Goal: Task Accomplishment & Management: Use online tool/utility

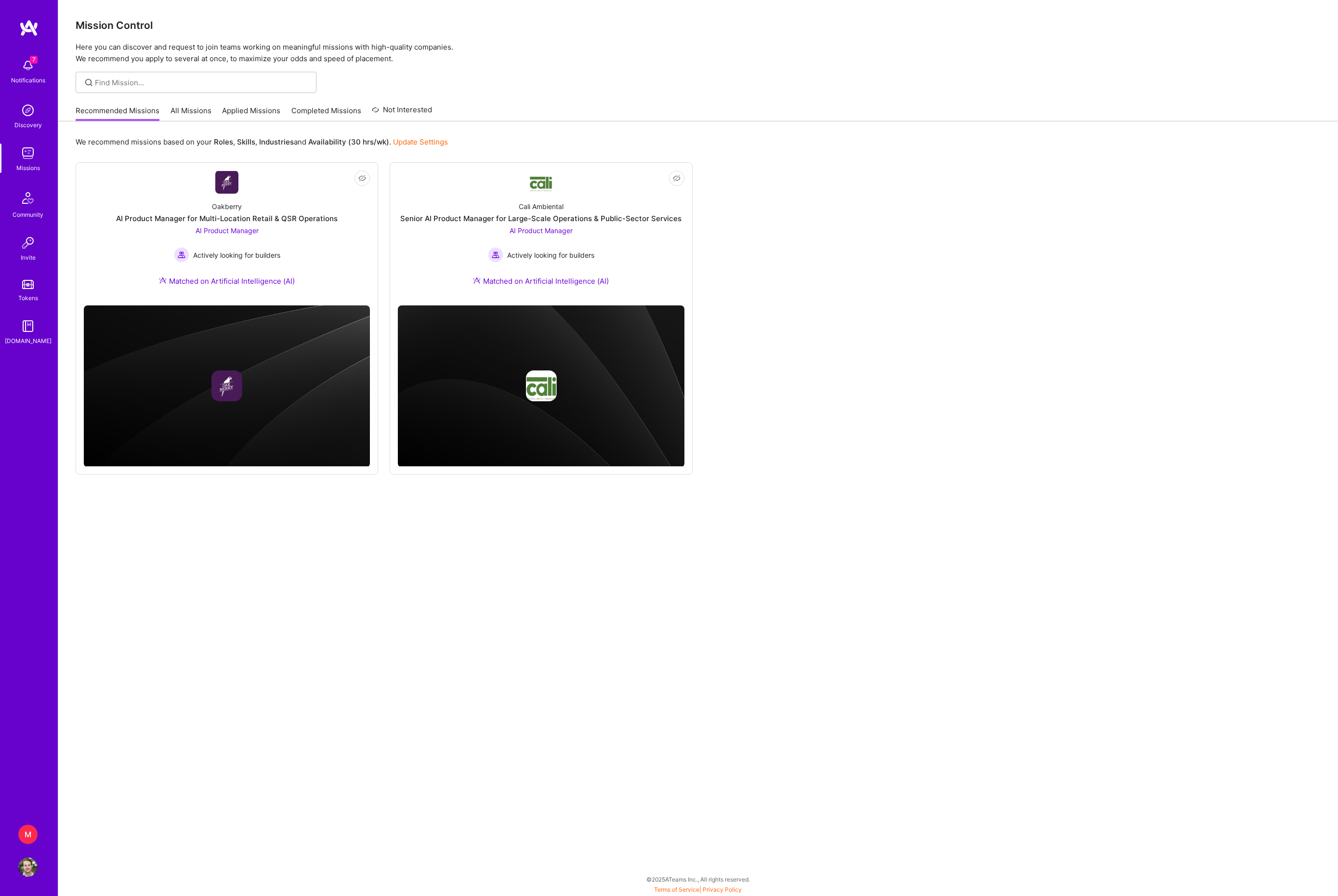
click at [26, 827] on div "M" at bounding box center [28, 834] width 19 height 19
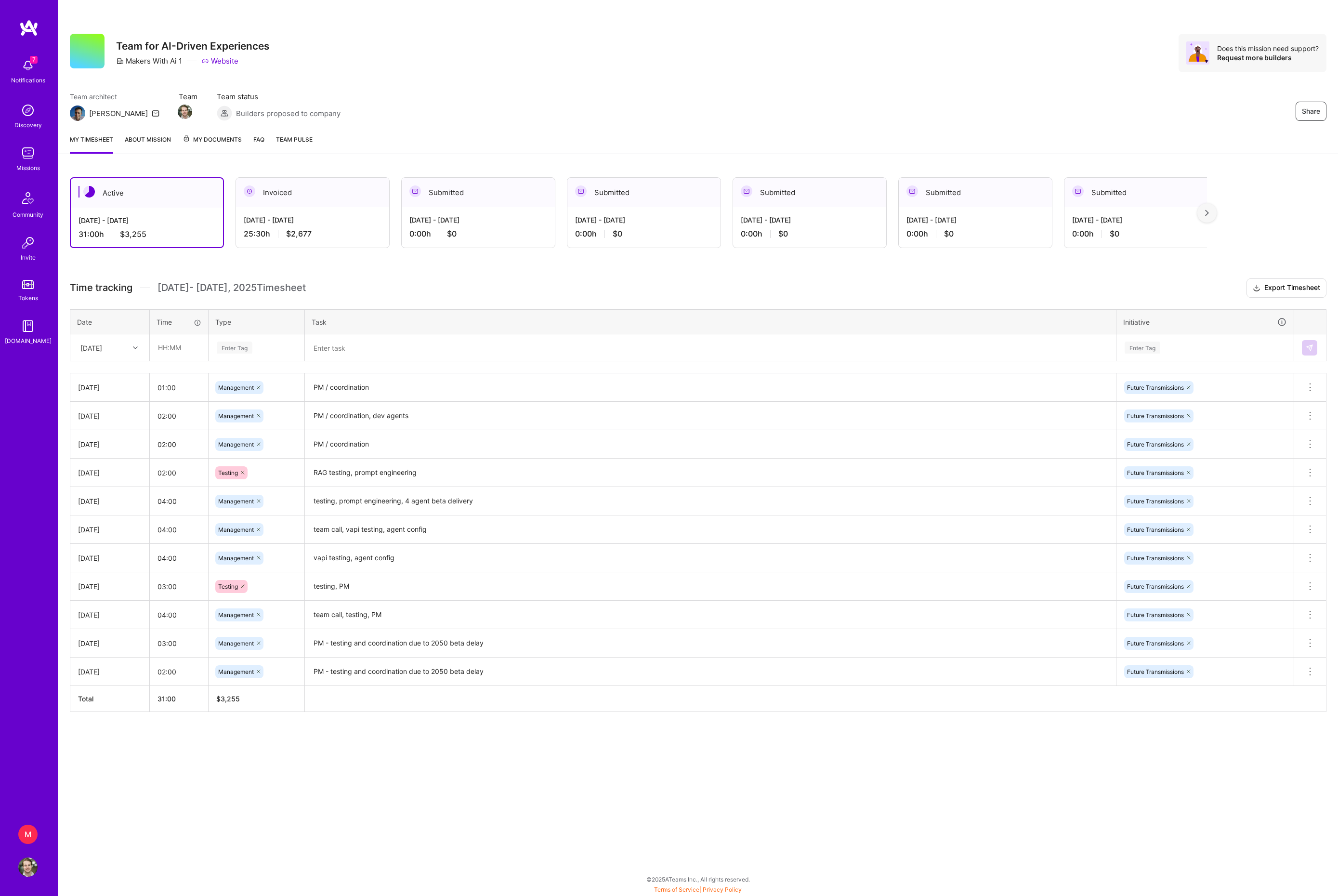
click at [126, 360] on div "[DATE]" at bounding box center [110, 347] width 78 height 25
click at [112, 507] on div "[DATE]" at bounding box center [110, 498] width 78 height 18
click at [166, 360] on input "text" at bounding box center [179, 347] width 57 height 25
type input "01:00"
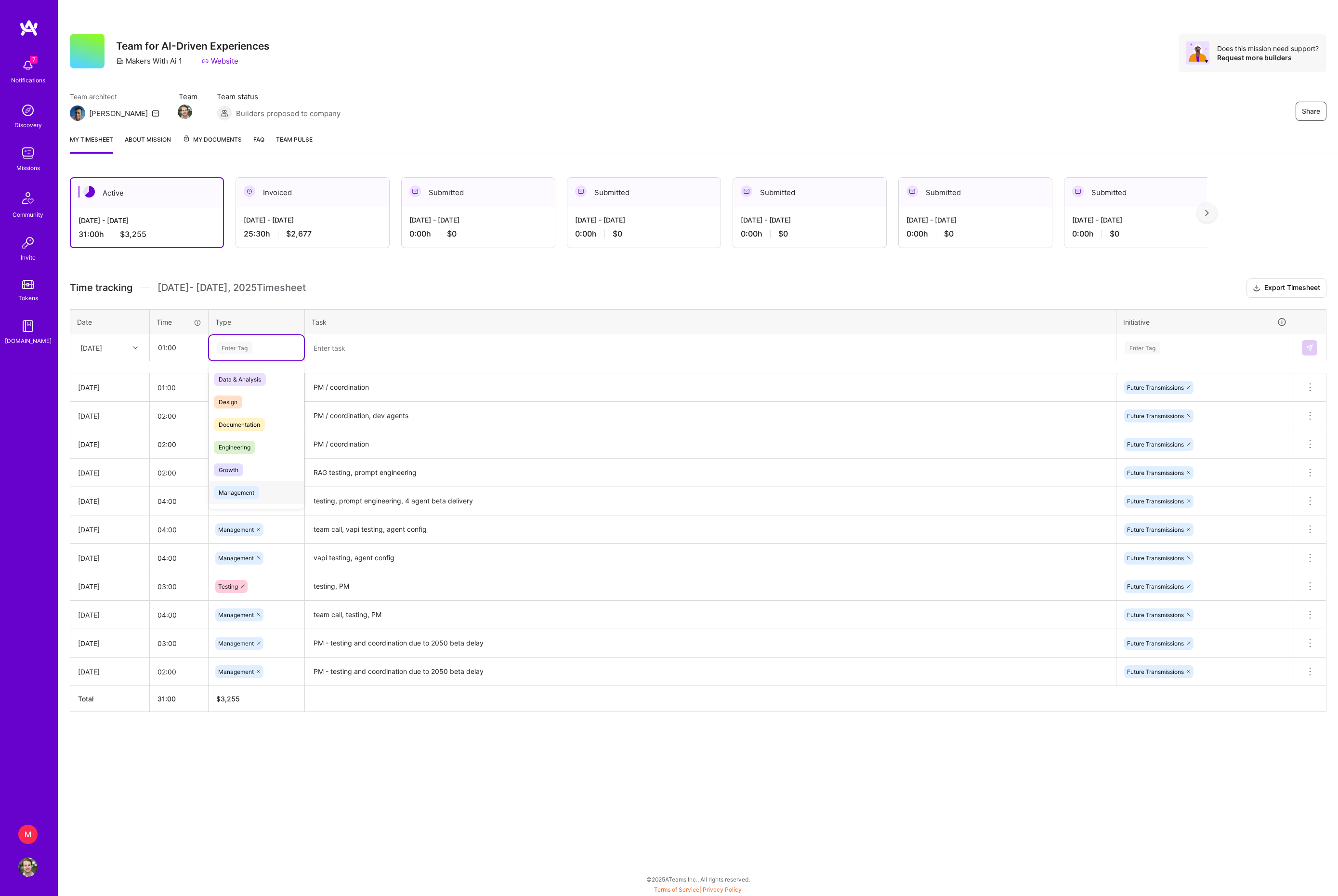
click at [259, 499] on span "Management" at bounding box center [236, 492] width 45 height 13
click at [359, 360] on textarea at bounding box center [711, 347] width 809 height 25
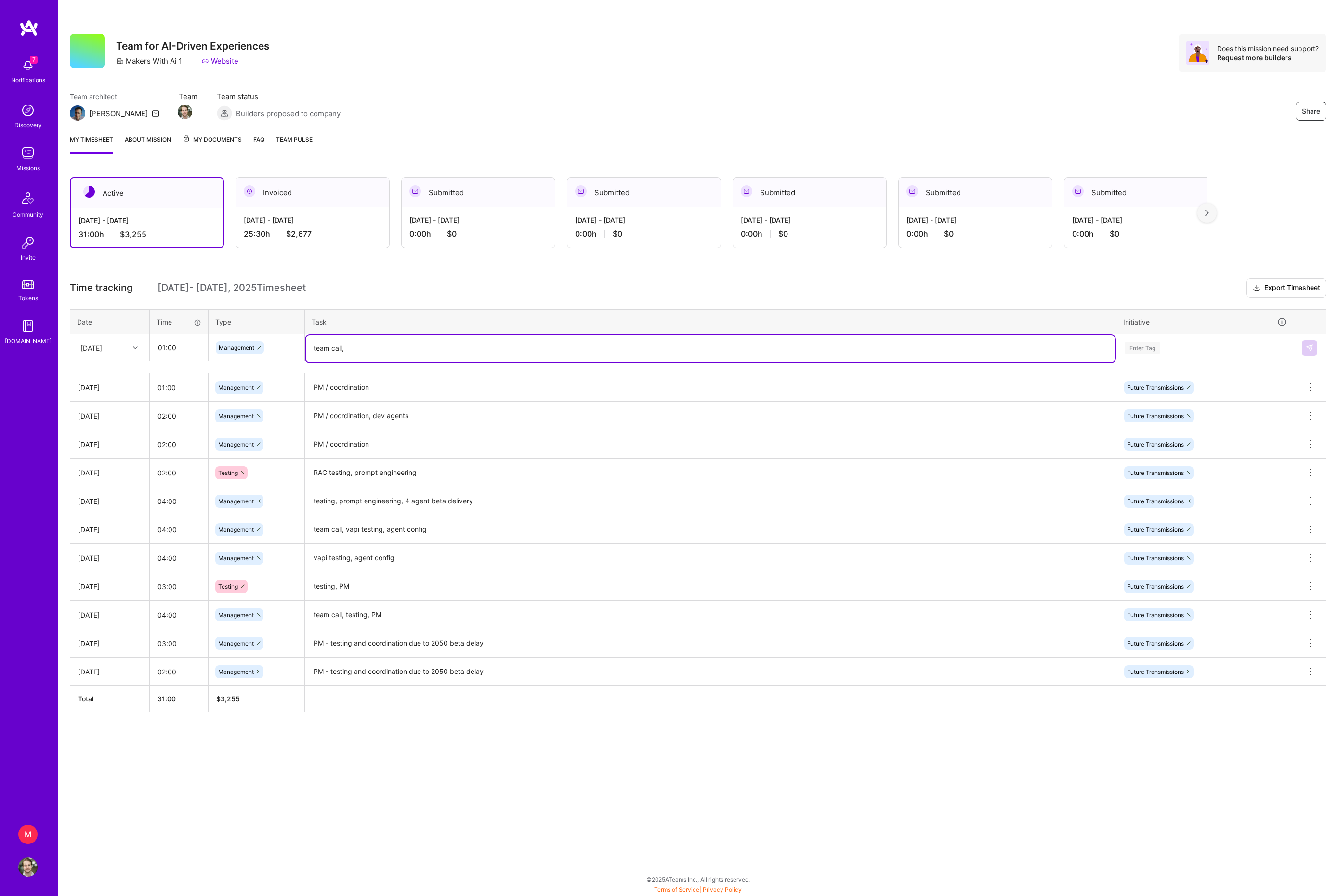
click at [367, 398] on textarea "PM / coordination" at bounding box center [711, 387] width 809 height 26
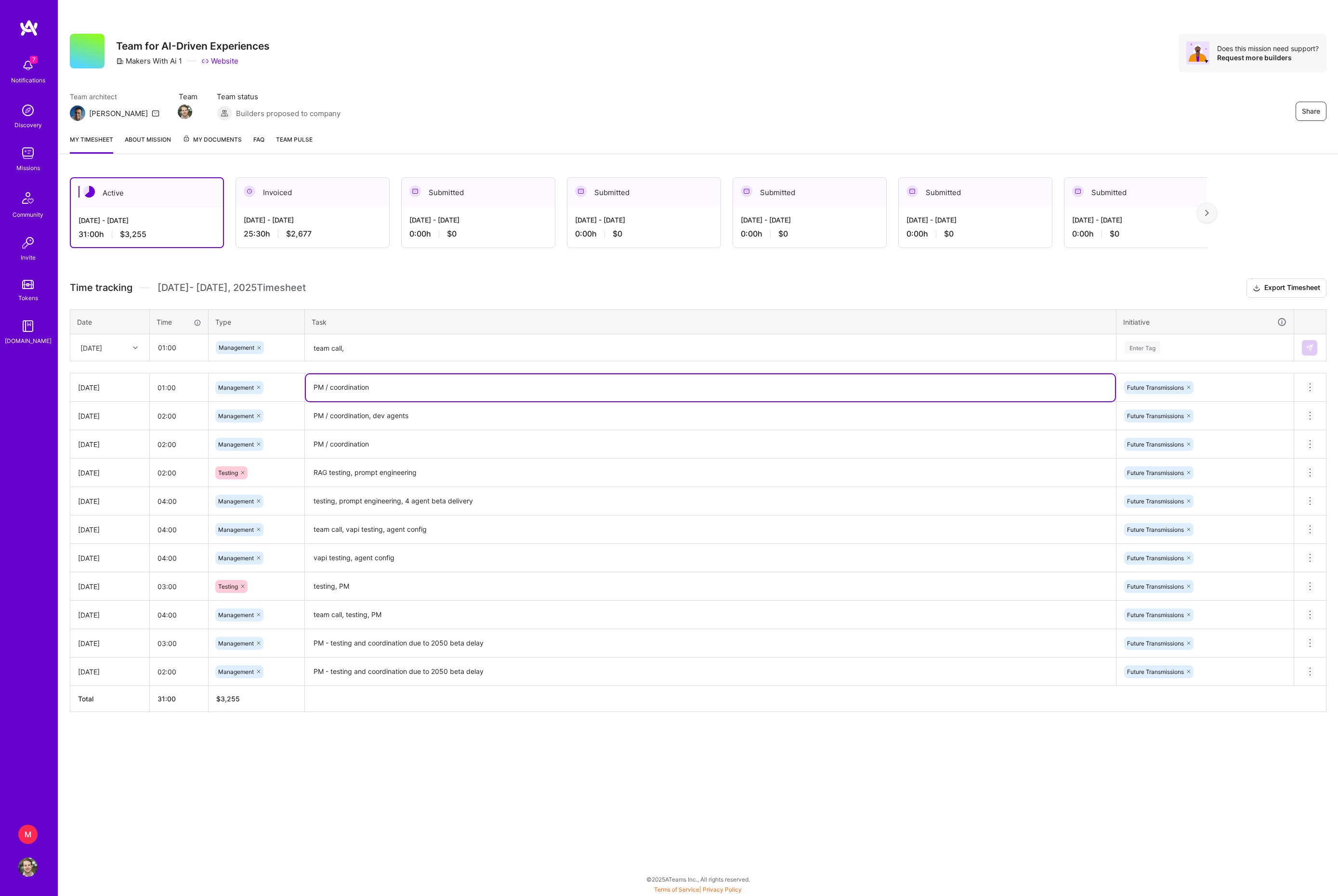
click at [377, 361] on textarea "team call," at bounding box center [711, 347] width 809 height 25
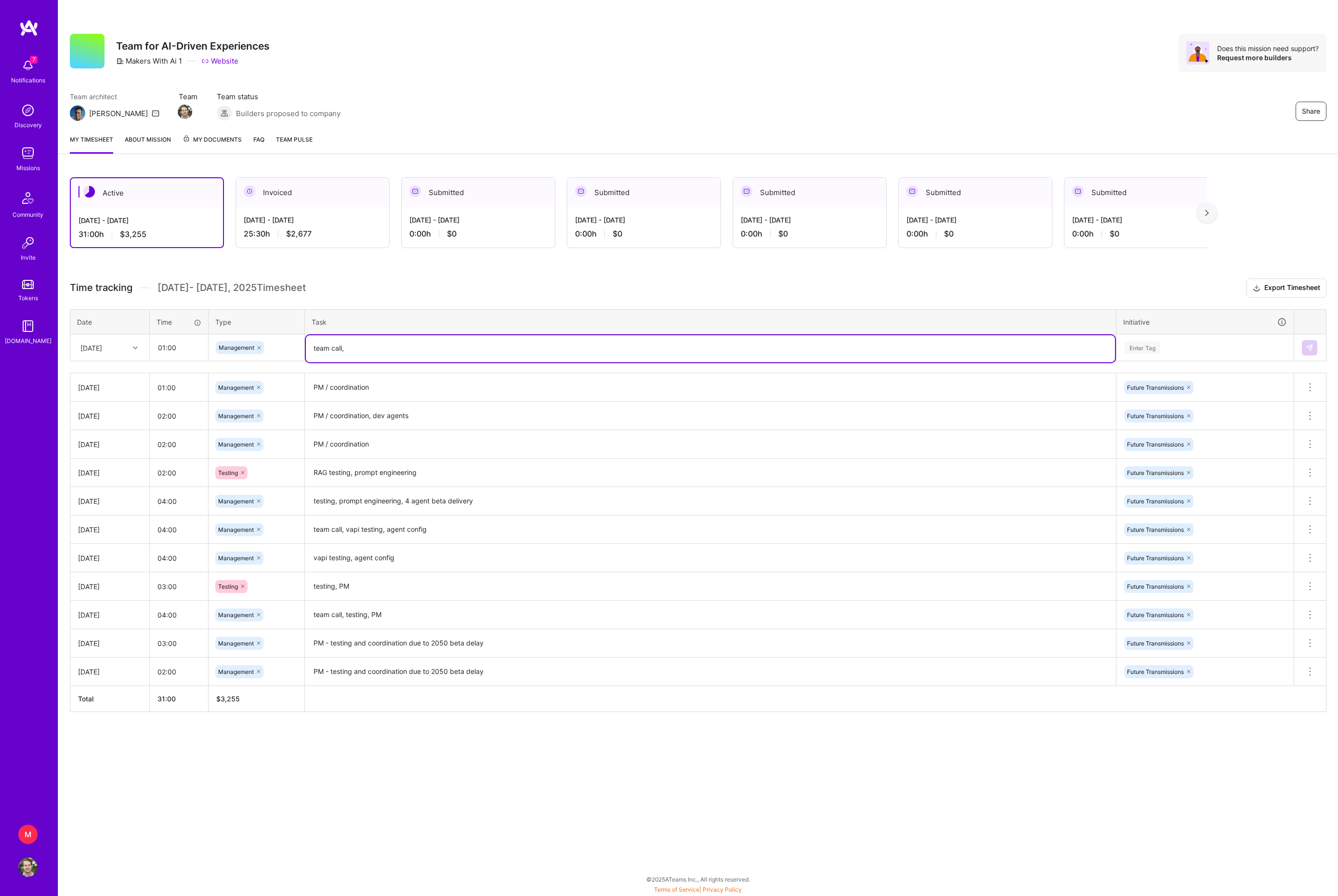
paste textarea "PM / coordination"
type textarea "team call, PM / coordination"
click at [1158, 355] on div "Enter Tag" at bounding box center [1142, 347] width 36 height 15
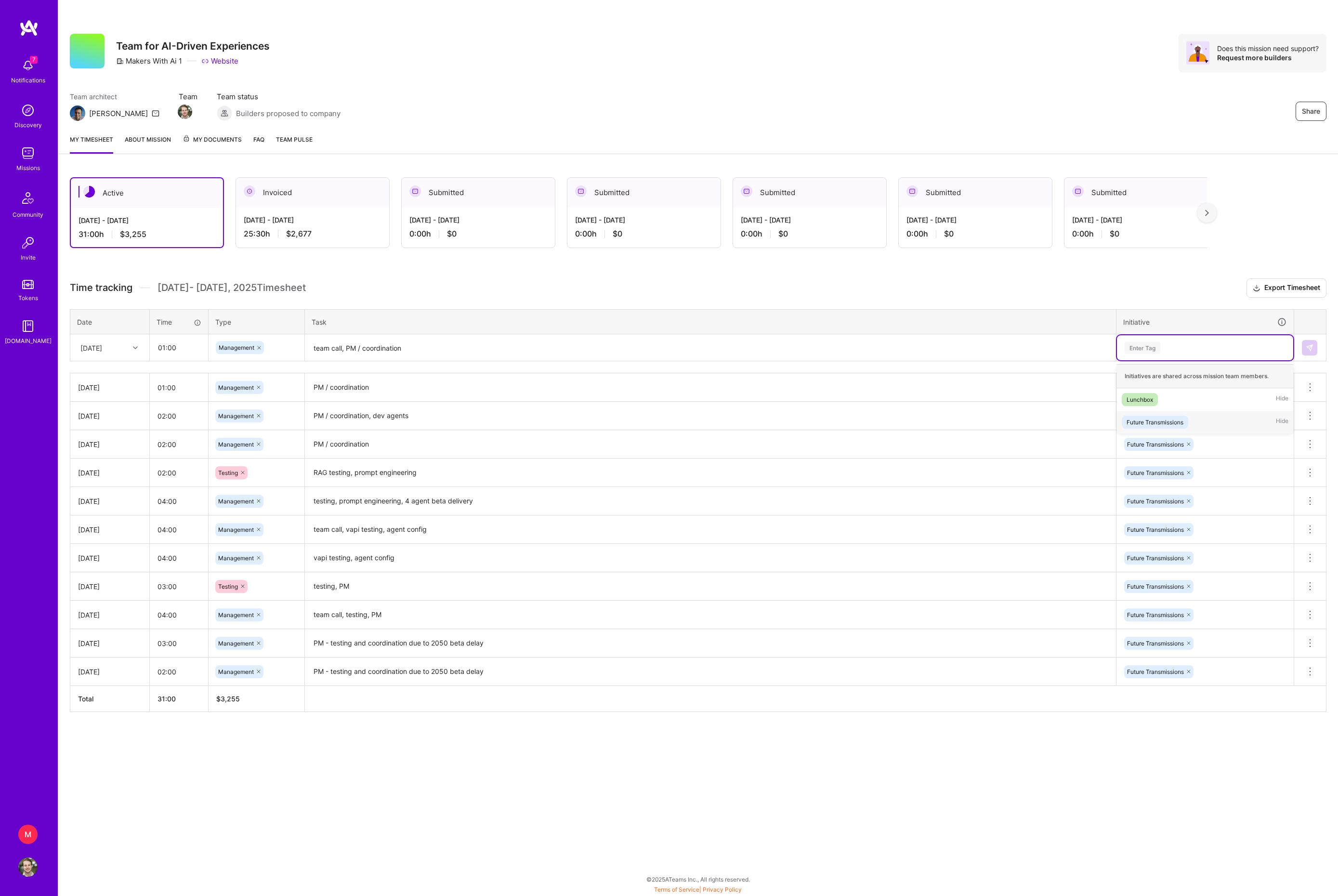
click at [1183, 427] on div "Future Transmissions" at bounding box center [1155, 422] width 57 height 10
click at [1307, 352] on img at bounding box center [1309, 347] width 8 height 8
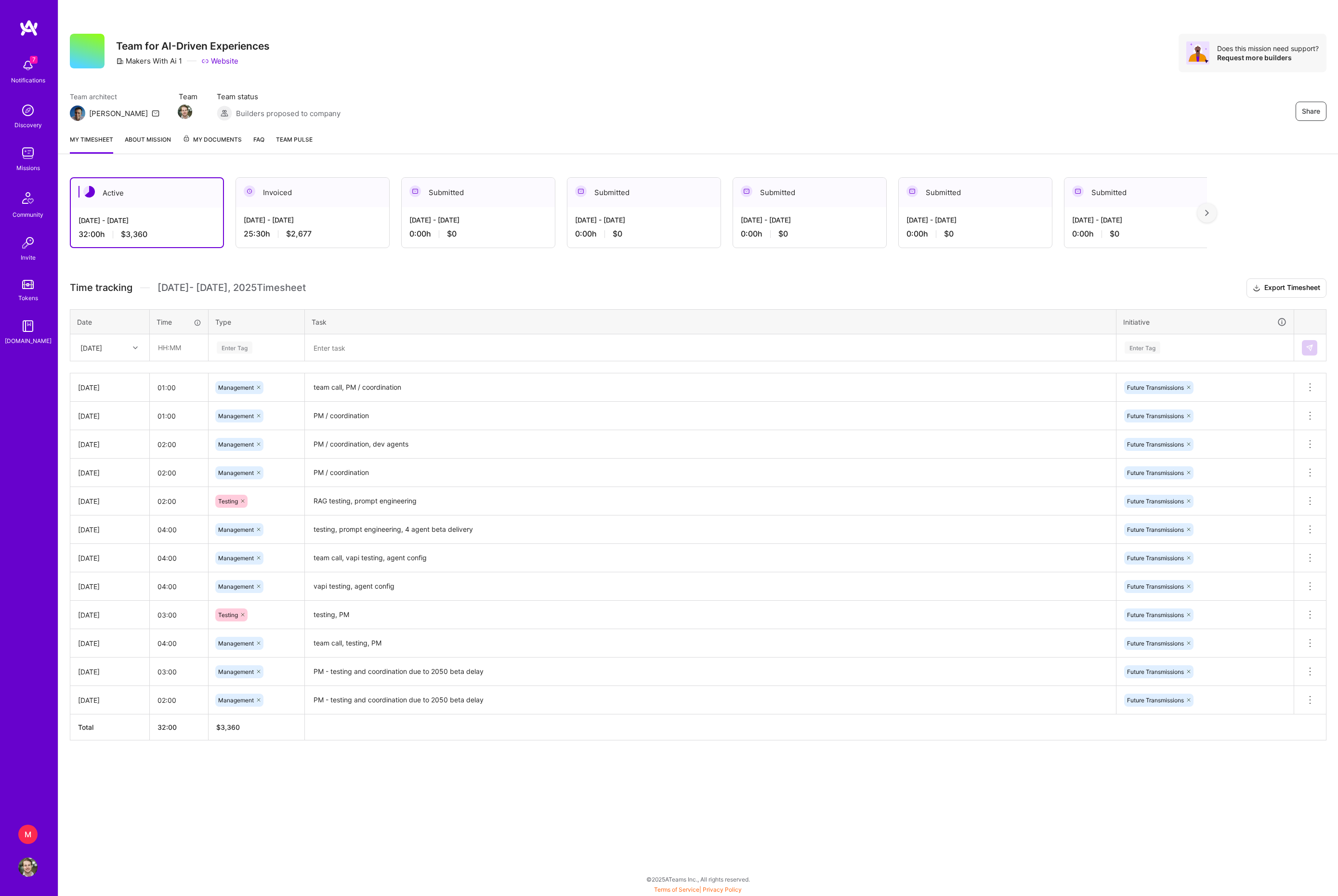
click at [514, 298] on h3 "Time tracking [DATE] - [DATE] Timesheet Export Timesheet" at bounding box center [698, 288] width 1256 height 19
